Goal: Check status: Check status

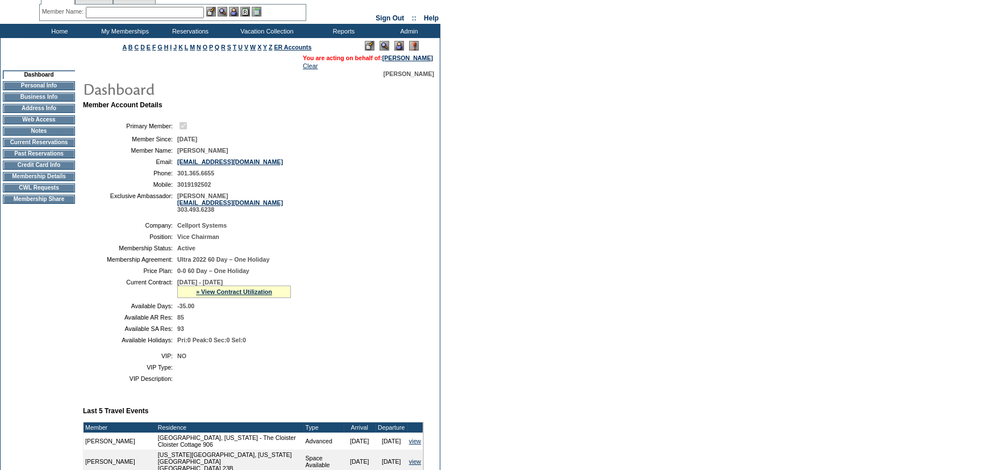
scroll to position [51, 0]
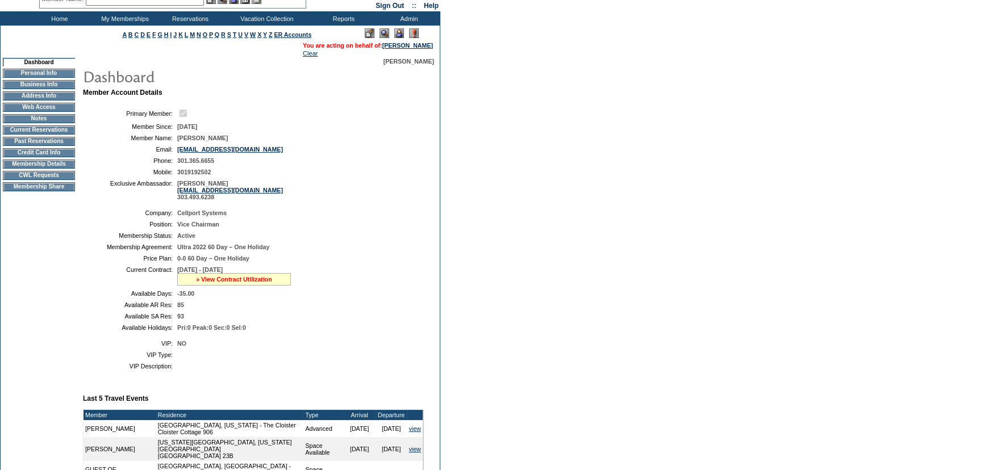
click at [243, 279] on link "» View Contract Utilization" at bounding box center [234, 279] width 76 height 7
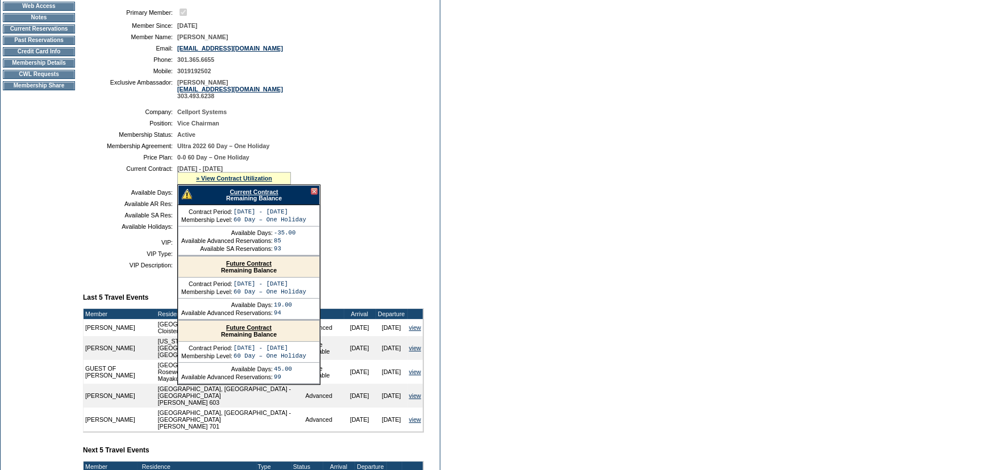
scroll to position [154, 0]
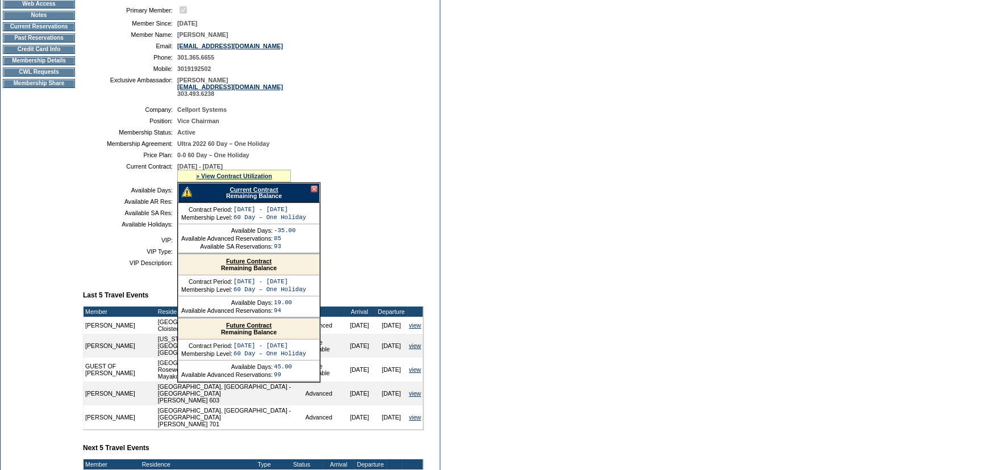
click at [260, 191] on link "Current Contract" at bounding box center [253, 189] width 48 height 7
click at [245, 188] on link "Current Contract" at bounding box center [253, 189] width 48 height 7
click at [262, 190] on link "Current Contract" at bounding box center [253, 189] width 48 height 7
click at [250, 192] on link "Current Contract" at bounding box center [253, 189] width 48 height 7
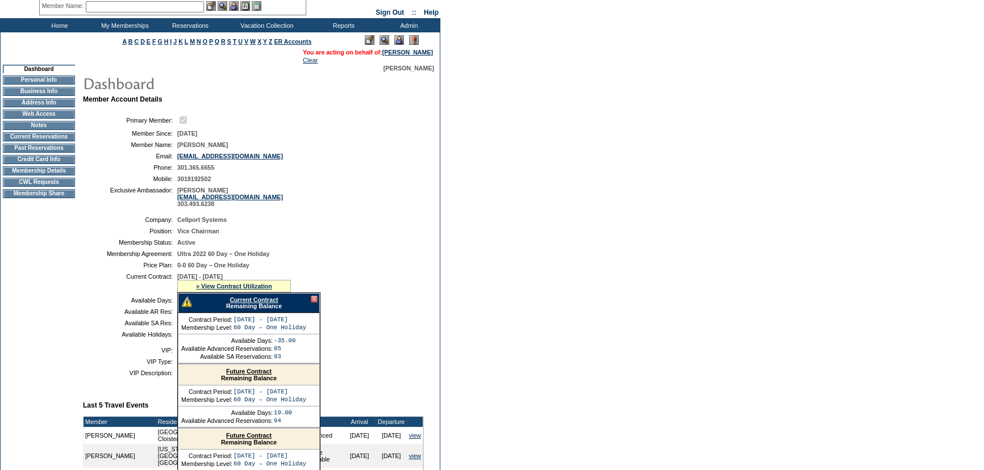
scroll to position [0, 0]
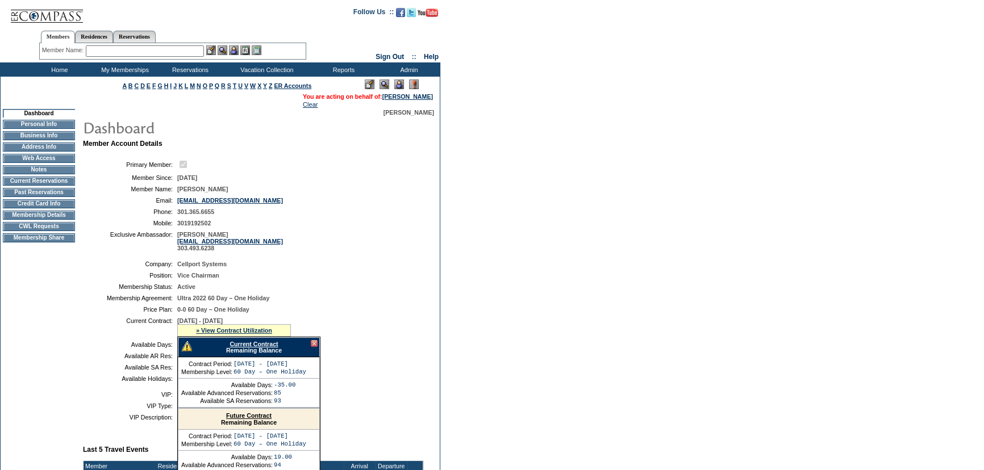
click at [65, 220] on td "Membership Details" at bounding box center [39, 215] width 72 height 9
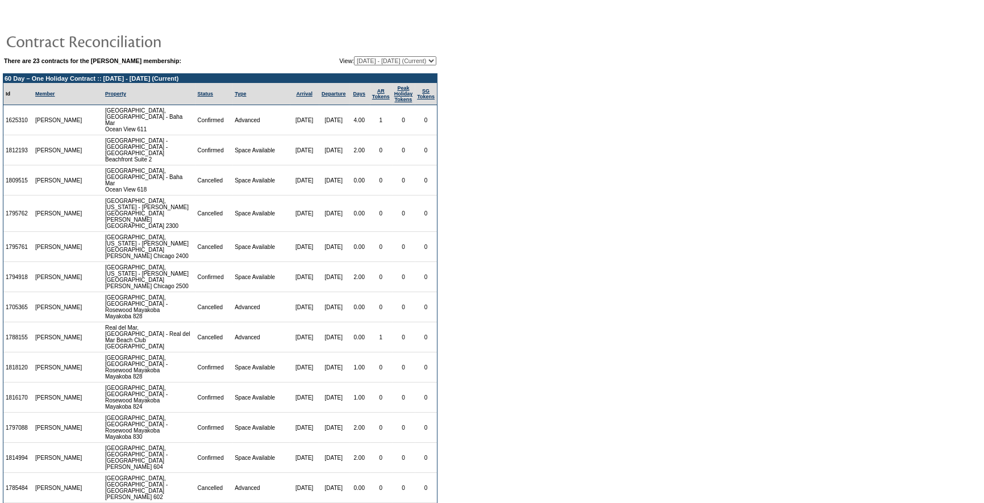
click at [384, 58] on select "[DATE] - [DATE] [DATE] - [DATE] [DATE] - [DATE] [DATE] - [DATE] [DATE] - [DATE]…" at bounding box center [395, 60] width 82 height 9
select select "100936"
click at [354, 56] on select "[DATE] - [DATE] [DATE] - [DATE] [DATE] - [DATE] [DATE] - [DATE] [DATE] - [DATE]…" at bounding box center [395, 60] width 82 height 9
